Goal: Check status: Check status

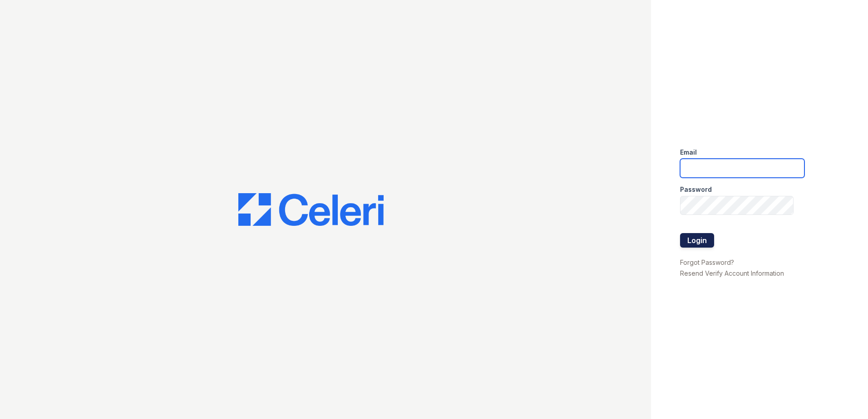
type input "arrivemagnolia@trinity-pm.com"
click at [705, 237] on button "Login" at bounding box center [697, 240] width 34 height 15
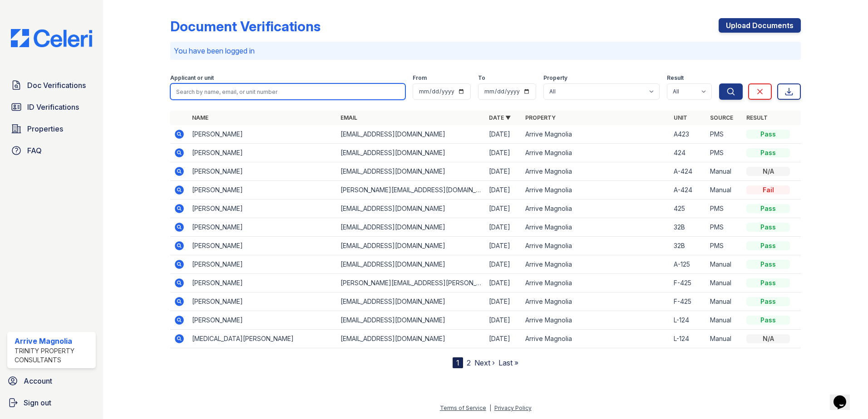
click at [352, 99] on input "search" at bounding box center [287, 92] width 235 height 16
type input "leonard-allen"
click at [719, 84] on button "Search" at bounding box center [731, 92] width 24 height 16
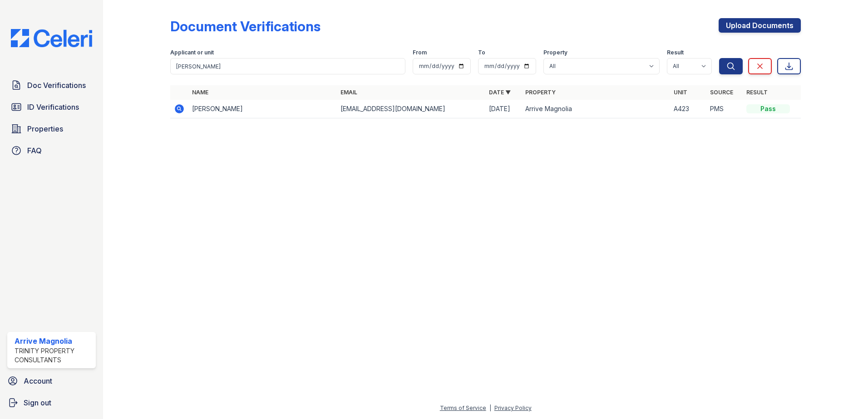
click at [244, 109] on td "Leonard-Allen Quaye" at bounding box center [262, 109] width 148 height 19
click at [757, 109] on div "Pass" at bounding box center [768, 108] width 44 height 9
click at [235, 111] on td "Leonard-Allen Quaye" at bounding box center [262, 109] width 148 height 19
click at [234, 111] on td "Leonard-Allen Quaye" at bounding box center [262, 109] width 148 height 19
click at [183, 107] on icon at bounding box center [179, 108] width 11 height 11
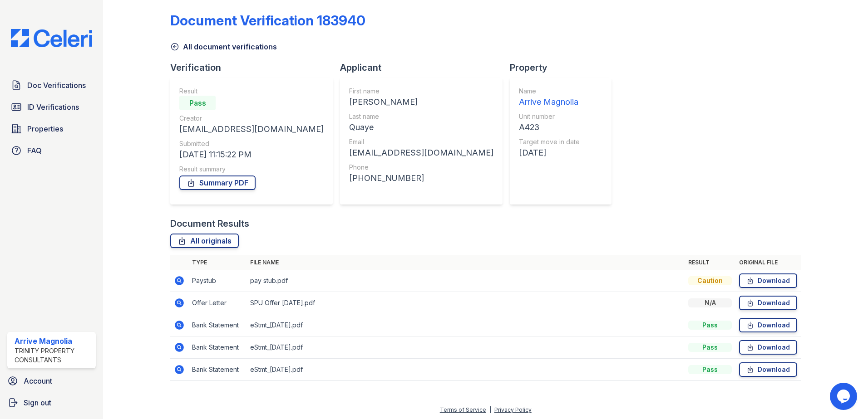
scroll to position [8, 0]
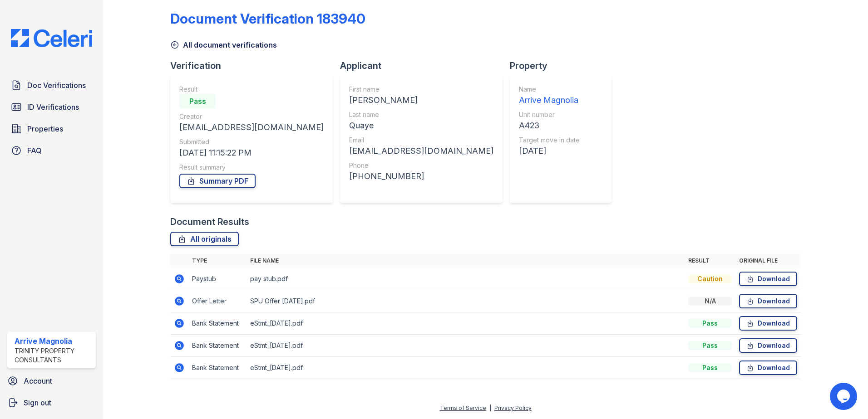
click at [181, 301] on icon at bounding box center [179, 301] width 9 height 9
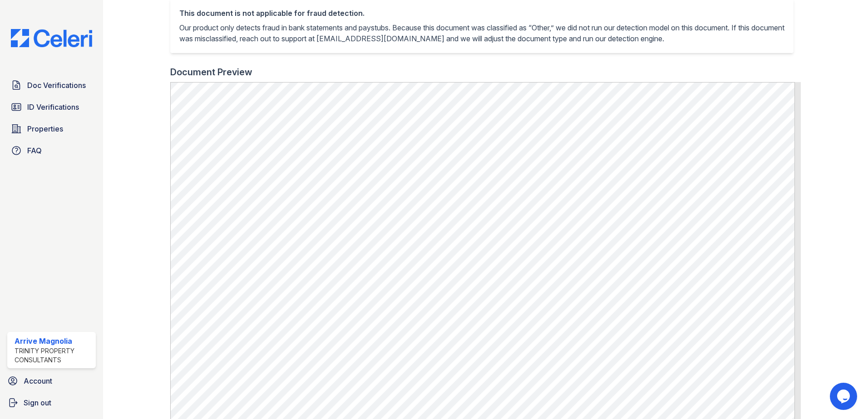
scroll to position [272, 0]
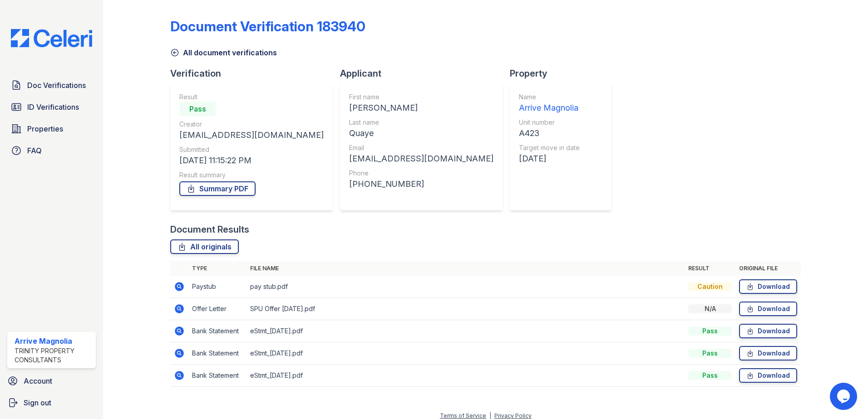
click at [180, 332] on icon at bounding box center [179, 331] width 11 height 11
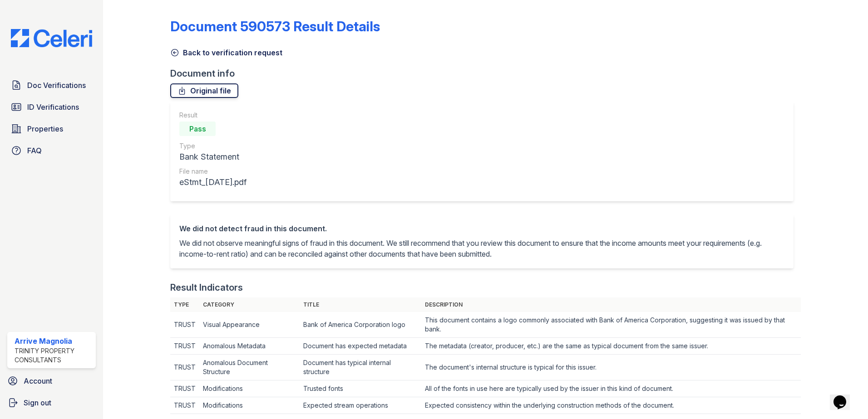
click at [200, 91] on link "Original file" at bounding box center [204, 91] width 68 height 15
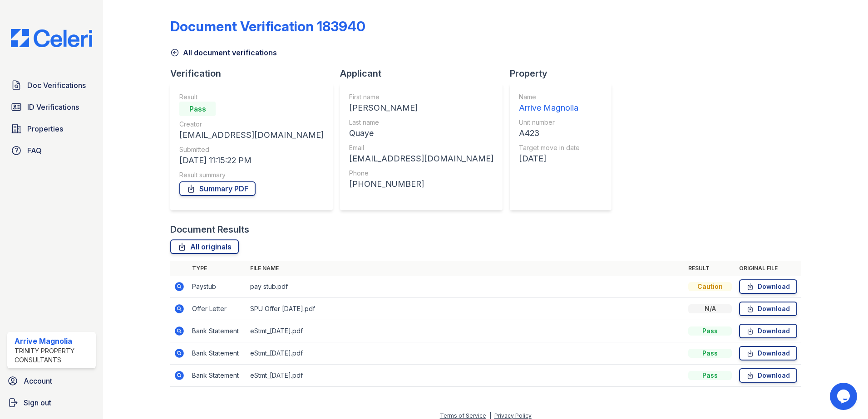
click at [183, 352] on icon at bounding box center [179, 353] width 9 height 9
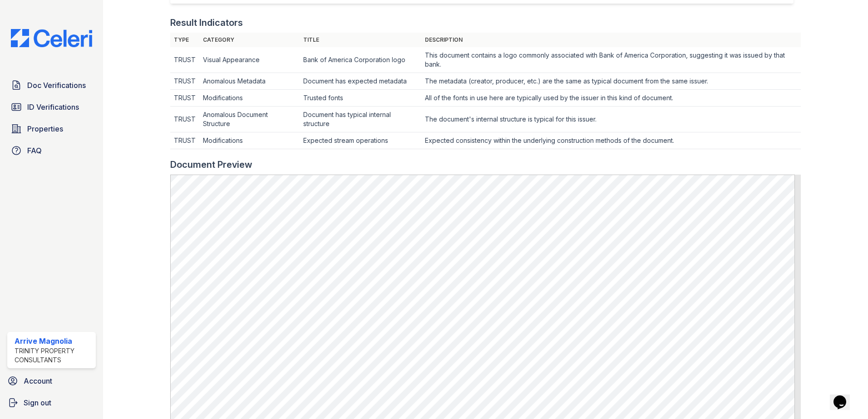
scroll to position [363, 0]
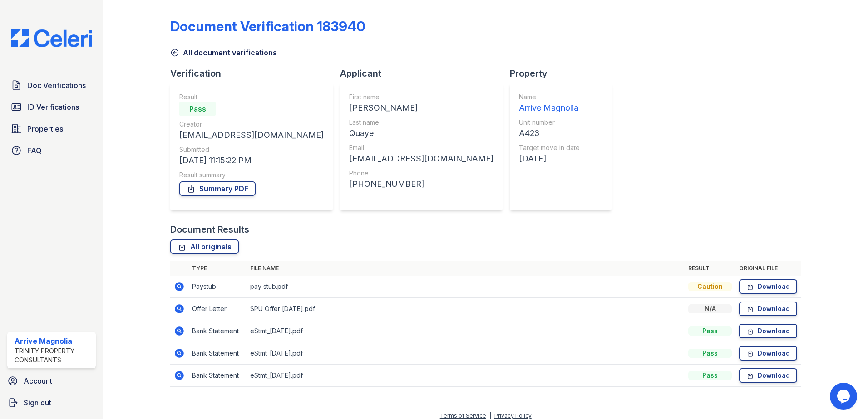
click at [181, 377] on icon at bounding box center [179, 375] width 9 height 9
click at [178, 288] on icon at bounding box center [179, 286] width 11 height 11
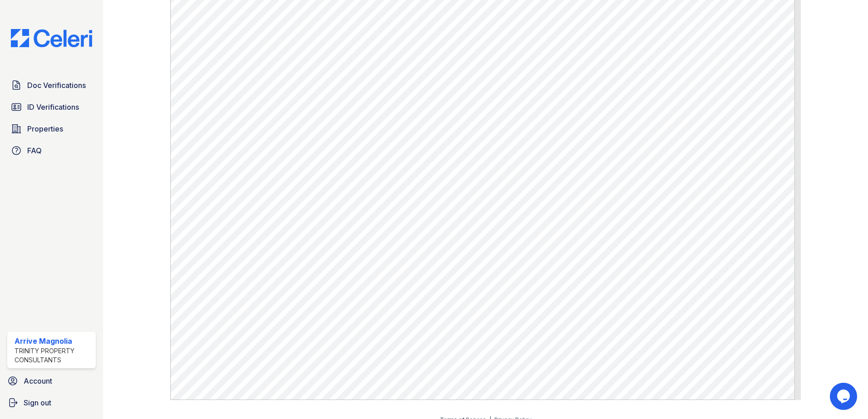
scroll to position [501, 0]
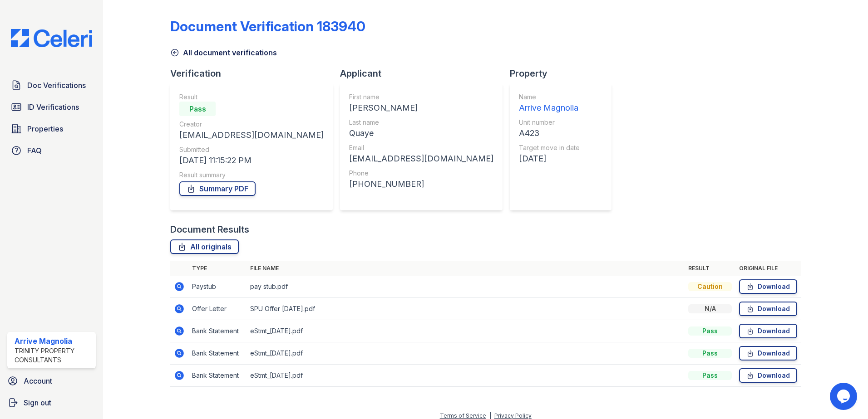
scroll to position [8, 0]
